Goal: Task Accomplishment & Management: Manage account settings

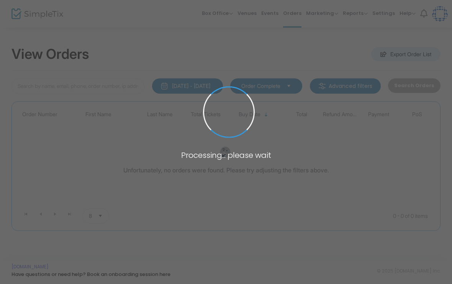
type input "Ekram l"
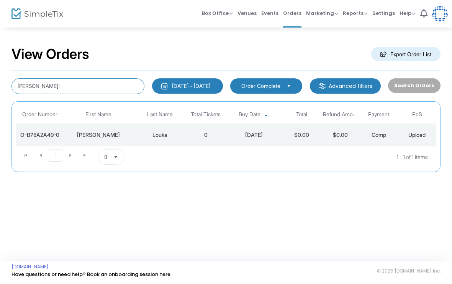
click at [90, 94] on input "Ekram l" at bounding box center [77, 86] width 133 height 16
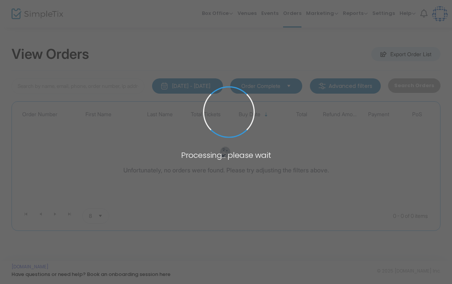
type input "Schramm"
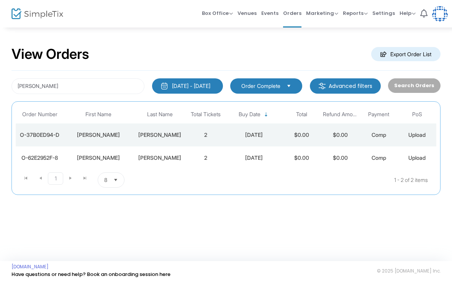
click at [206, 132] on td "2" at bounding box center [205, 135] width 38 height 23
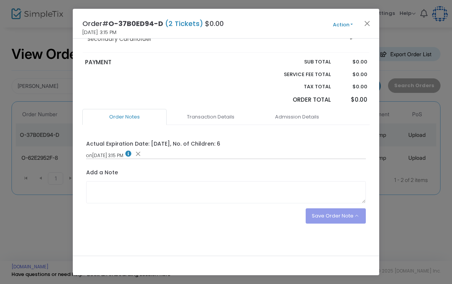
scroll to position [129, 0]
click at [230, 114] on link "Transaction Details" at bounding box center [210, 117] width 84 height 16
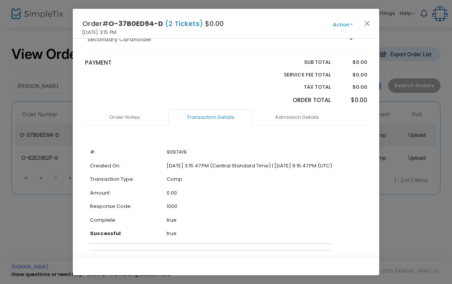
click at [317, 111] on link "Admission Details" at bounding box center [297, 117] width 84 height 16
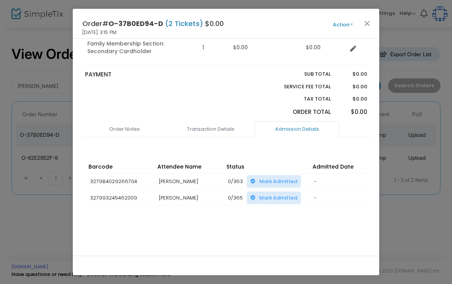
scroll to position [107, 0]
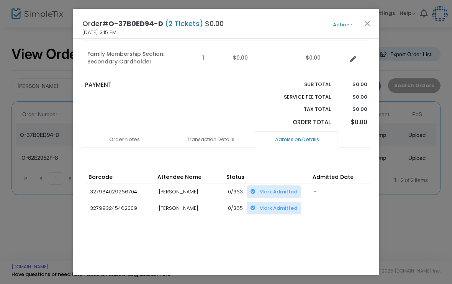
click at [371, 23] on button "Close" at bounding box center [367, 23] width 10 height 10
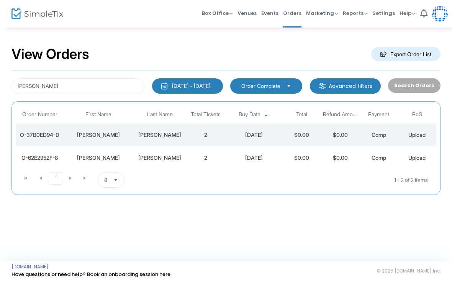
click at [243, 129] on td "[DATE]" at bounding box center [253, 135] width 57 height 23
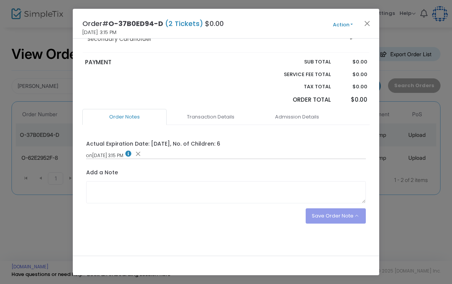
scroll to position [129, 0]
click at [366, 23] on button "Close" at bounding box center [367, 23] width 10 height 10
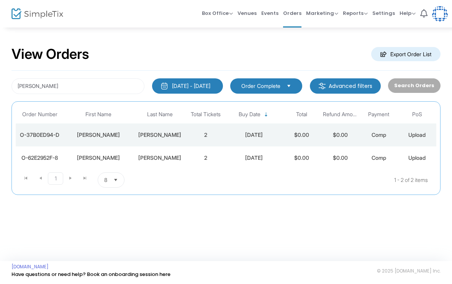
click at [296, 132] on td "$0.00" at bounding box center [301, 135] width 38 height 23
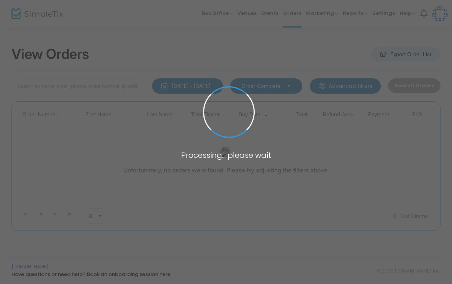
type input "Krug"
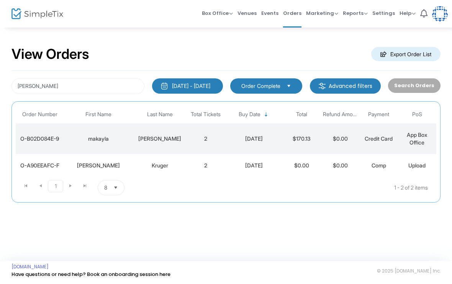
click at [264, 140] on div "3/15/2025" at bounding box center [254, 139] width 54 height 8
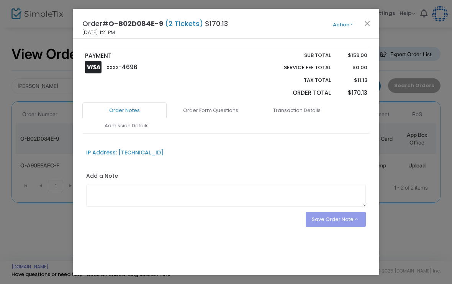
click at [146, 127] on link "Admission Details" at bounding box center [126, 126] width 84 height 16
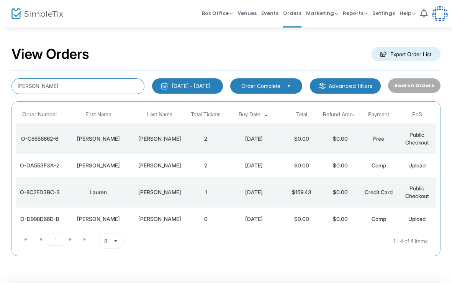
click at [129, 85] on input "Horton" at bounding box center [77, 86] width 133 height 16
type input "H"
type input "Kittle"
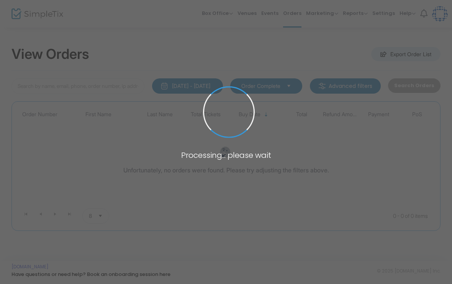
type input "[PERSON_NAME]"
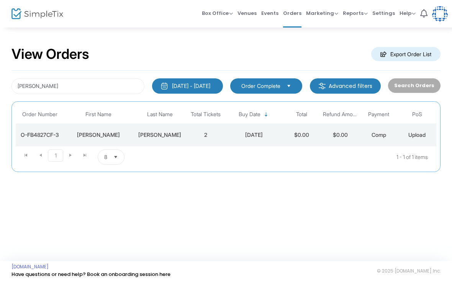
click at [224, 144] on td "2" at bounding box center [205, 135] width 38 height 23
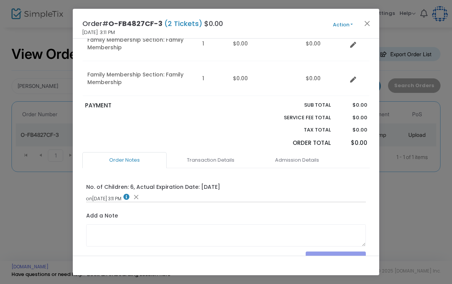
scroll to position [86, 0]
click at [222, 163] on link "Transaction Details" at bounding box center [210, 161] width 84 height 16
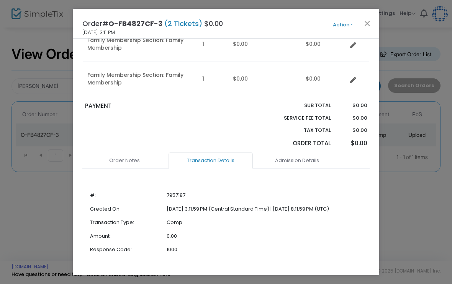
click at [306, 160] on link "Admission Details" at bounding box center [297, 161] width 84 height 16
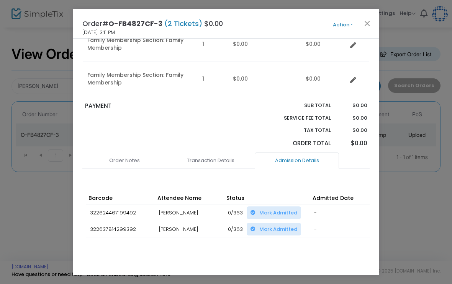
click at [145, 153] on link "Order Notes" at bounding box center [124, 161] width 84 height 16
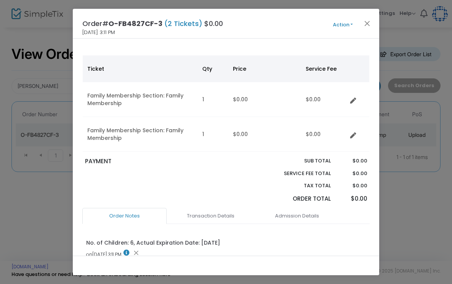
scroll to position [32, 0]
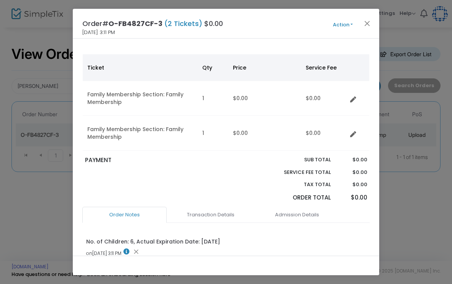
click at [298, 216] on link "Admission Details" at bounding box center [297, 215] width 84 height 16
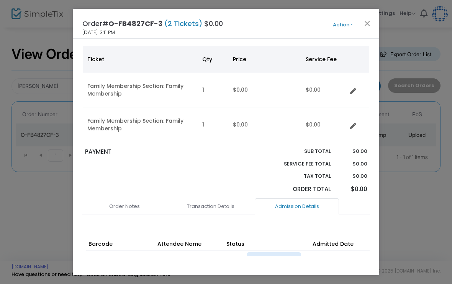
scroll to position [41, 0]
click at [136, 202] on link "Order Notes" at bounding box center [124, 206] width 84 height 16
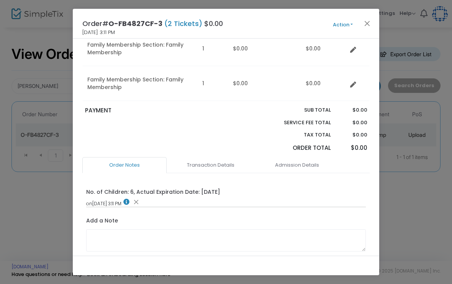
scroll to position [121, 0]
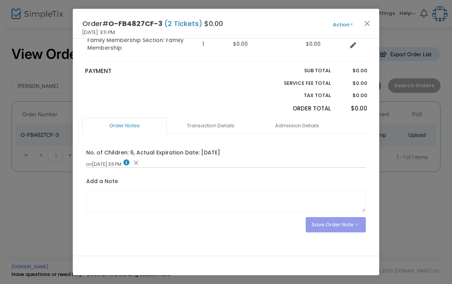
click at [368, 27] on button "Close" at bounding box center [367, 23] width 10 height 10
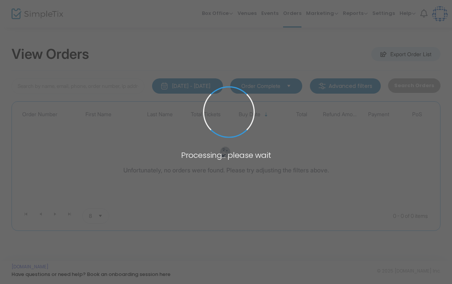
type input "[PERSON_NAME]"
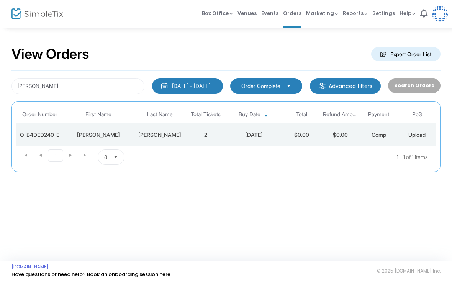
click at [305, 129] on td "$0.00" at bounding box center [301, 135] width 38 height 23
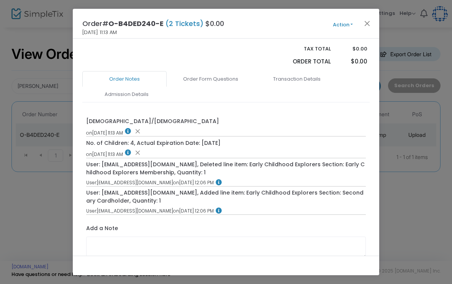
scroll to position [229, 0]
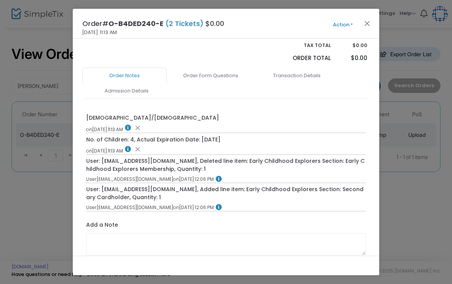
click at [132, 83] on link "Admission Details" at bounding box center [126, 91] width 84 height 16
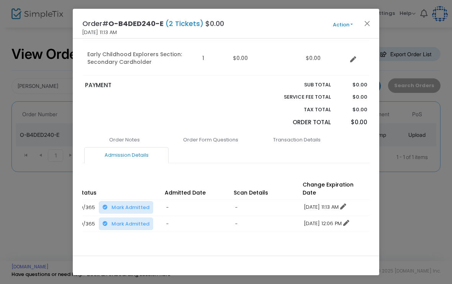
scroll to position [0, 147]
click at [140, 132] on link "Order Notes" at bounding box center [124, 140] width 84 height 16
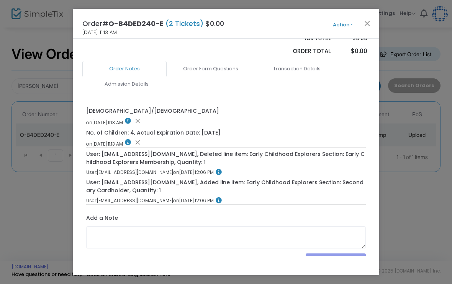
scroll to position [238, 0]
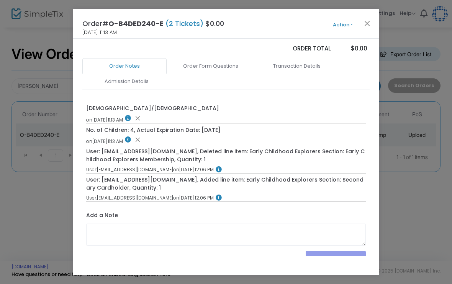
click at [142, 73] on link "Admission Details" at bounding box center [126, 81] width 84 height 16
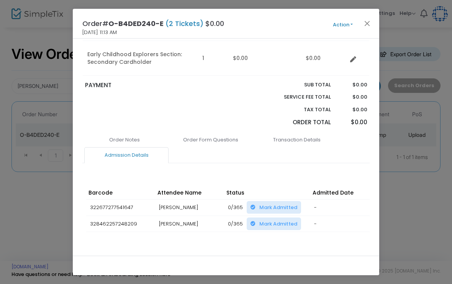
scroll to position [0, 0]
click at [114, 132] on link "Order Notes" at bounding box center [124, 140] width 84 height 16
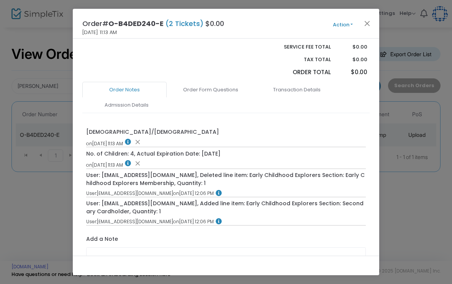
scroll to position [218, 0]
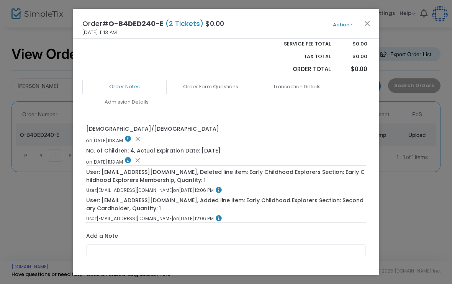
click at [120, 94] on link "Admission Details" at bounding box center [126, 102] width 84 height 16
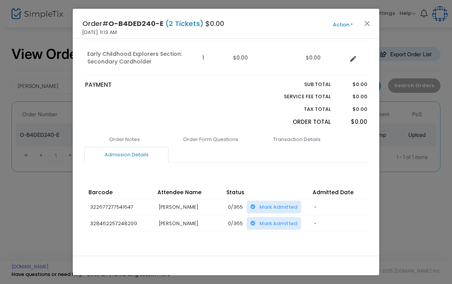
scroll to position [165, 0]
click at [228, 236] on div "Order Notes Order Form Questions Transaction Details Admission Details [DEMOGRA…" at bounding box center [225, 202] width 287 height 141
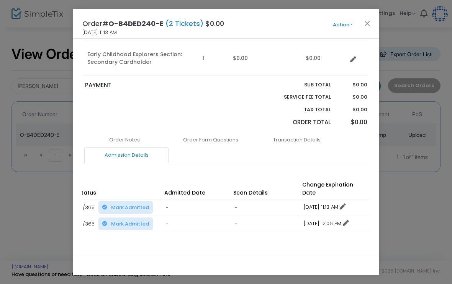
scroll to position [0, 147]
